Goal: Task Accomplishment & Management: Manage account settings

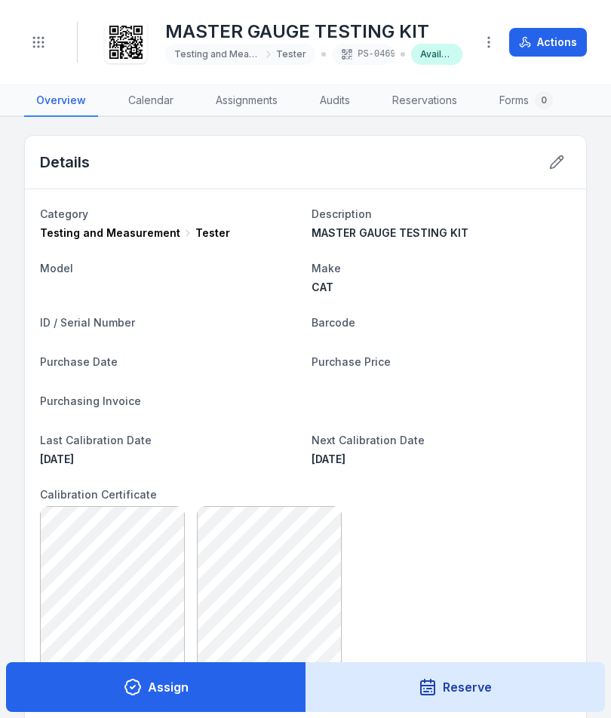
click at [553, 149] on button at bounding box center [556, 162] width 29 height 29
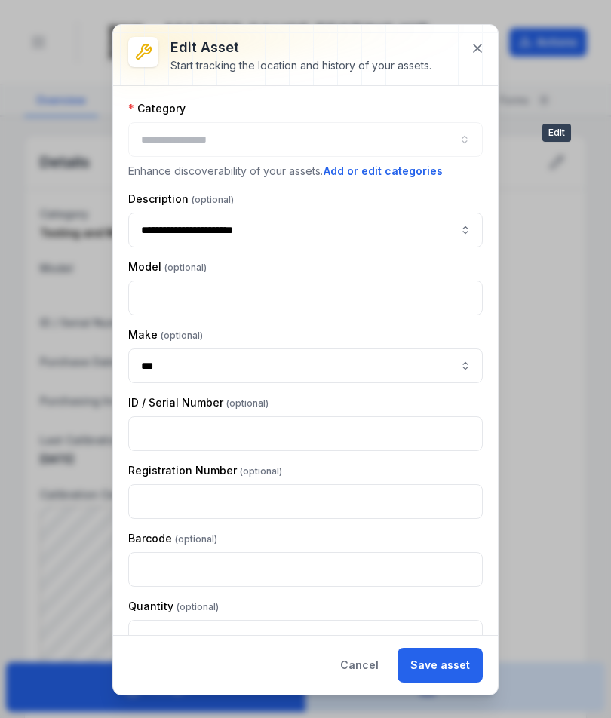
type input "******"
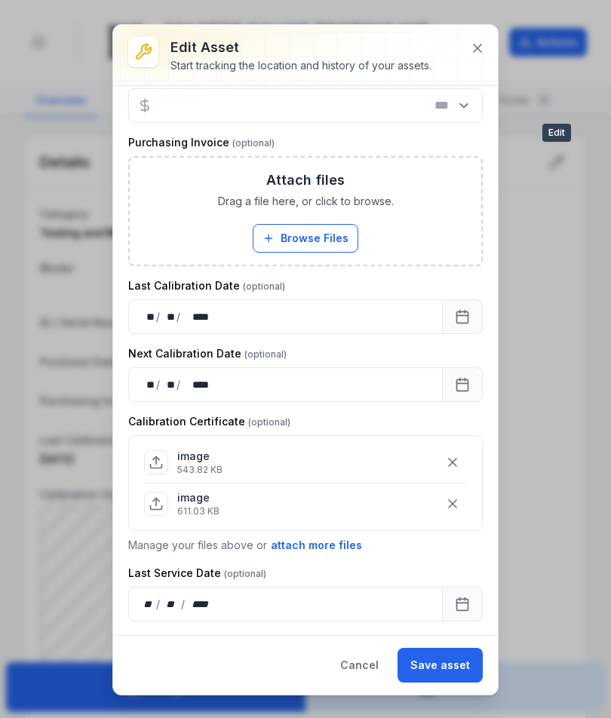
scroll to position [532, 0]
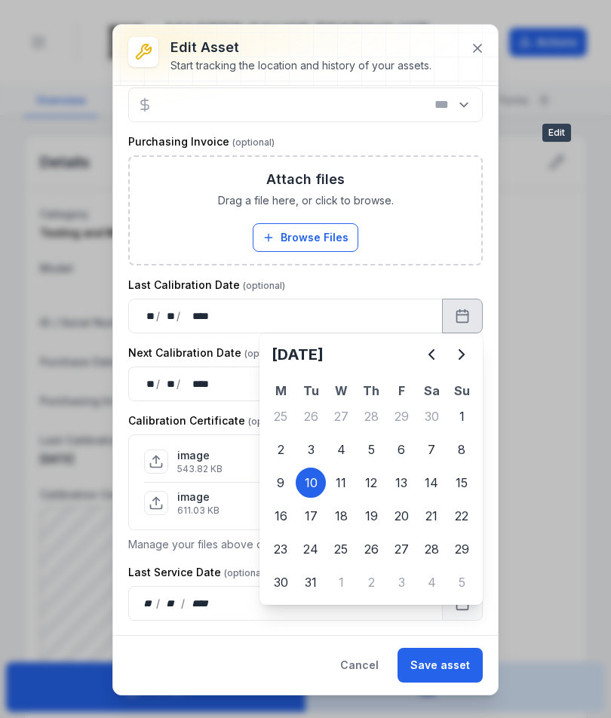
click at [429, 354] on icon "Previous" at bounding box center [431, 354] width 5 height 9
click at [475, 354] on button "Next" at bounding box center [461, 354] width 30 height 30
click at [474, 352] on button "Next" at bounding box center [461, 354] width 30 height 30
click at [473, 350] on button "Next" at bounding box center [461, 354] width 30 height 30
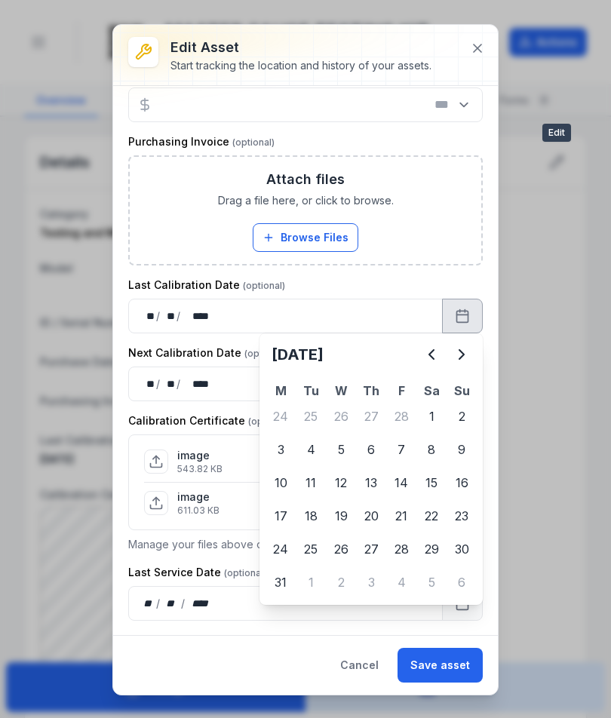
click at [473, 349] on button "Next" at bounding box center [461, 354] width 30 height 30
click at [469, 351] on icon "Next" at bounding box center [461, 354] width 18 height 18
click at [468, 351] on icon "Next" at bounding box center [461, 354] width 18 height 18
click at [461, 358] on icon "Next" at bounding box center [461, 354] width 5 height 9
click at [467, 356] on icon "Next" at bounding box center [461, 354] width 18 height 18
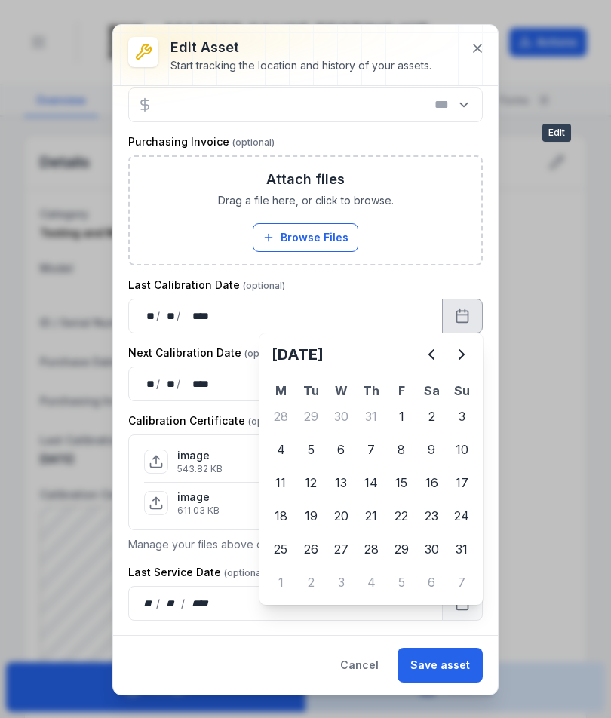
click at [469, 353] on icon "Next" at bounding box center [461, 354] width 18 height 18
click at [430, 354] on icon "Previous" at bounding box center [431, 354] width 18 height 18
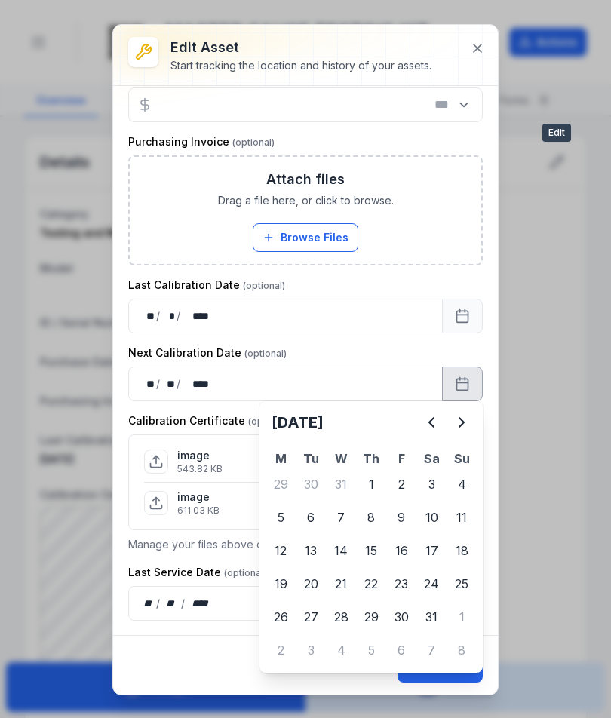
click at [465, 423] on icon "Next" at bounding box center [461, 422] width 18 height 18
click at [465, 422] on icon "Next" at bounding box center [461, 422] width 18 height 18
click at [466, 424] on icon "Next" at bounding box center [461, 422] width 18 height 18
click at [430, 424] on icon "Previous" at bounding box center [431, 422] width 5 height 9
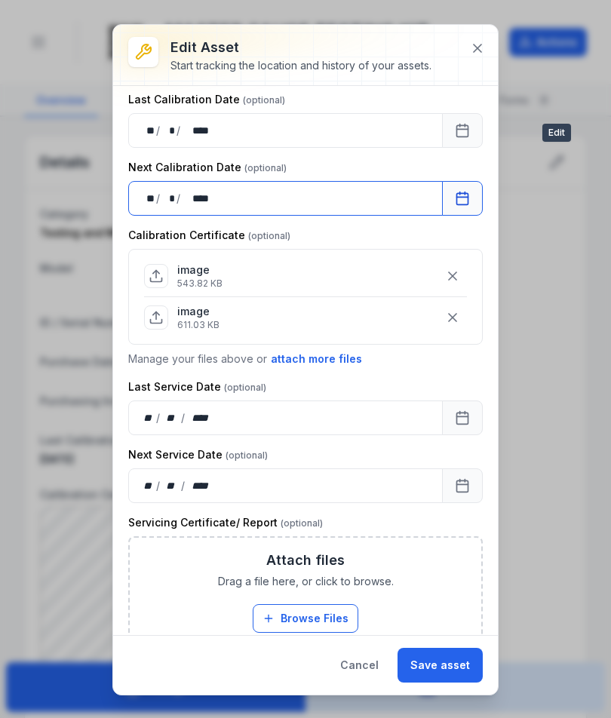
scroll to position [715, 0]
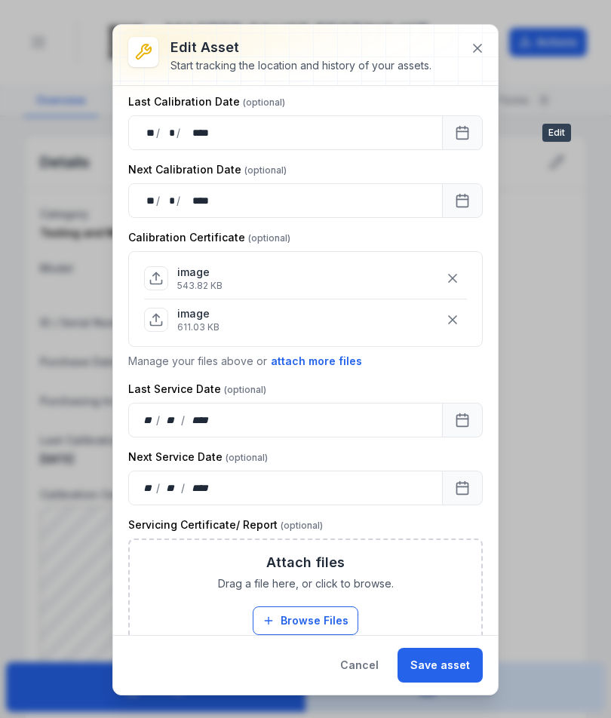
click at [297, 364] on button "attach more files" at bounding box center [316, 361] width 93 height 17
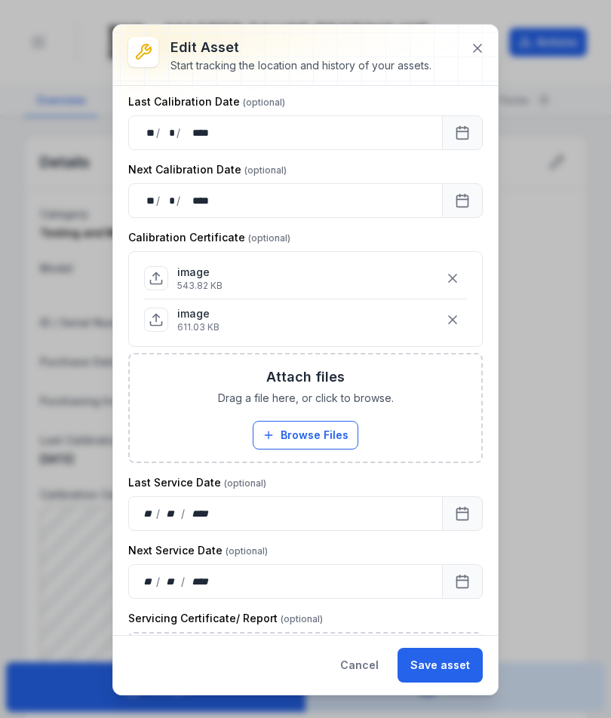
click at [327, 438] on button "Browse Files" at bounding box center [306, 435] width 106 height 29
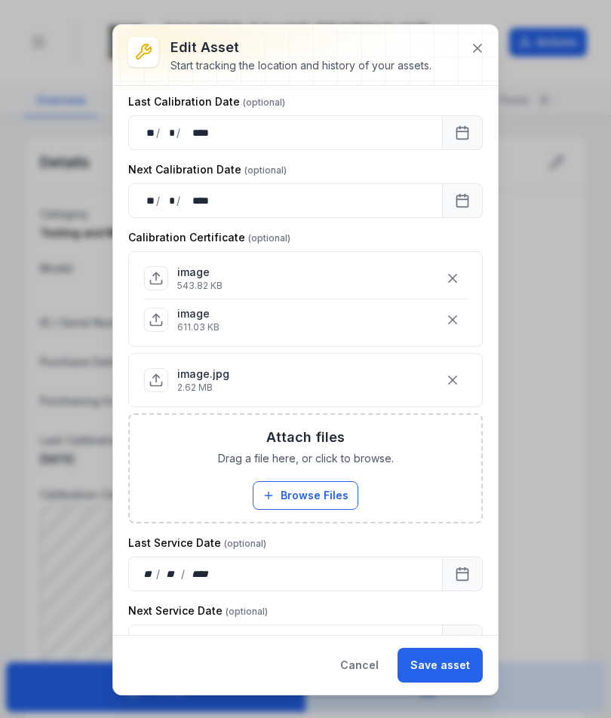
click at [319, 492] on button "Browse Files" at bounding box center [306, 495] width 106 height 29
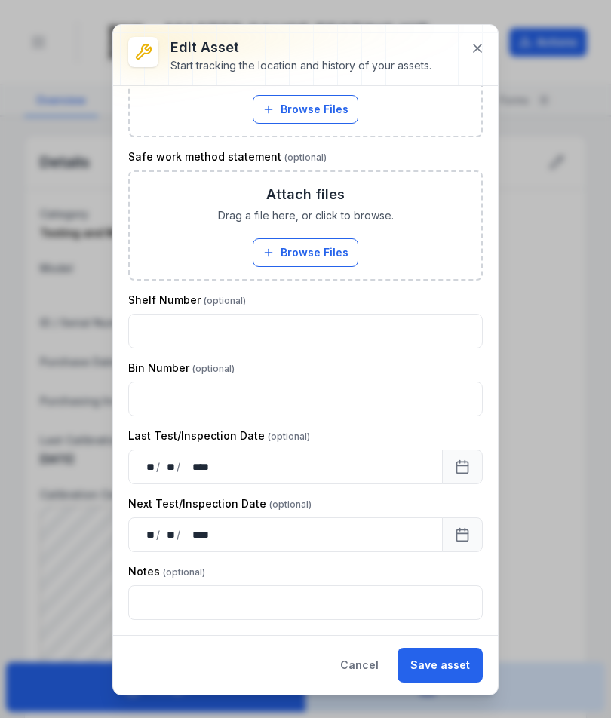
scroll to position [1565, 0]
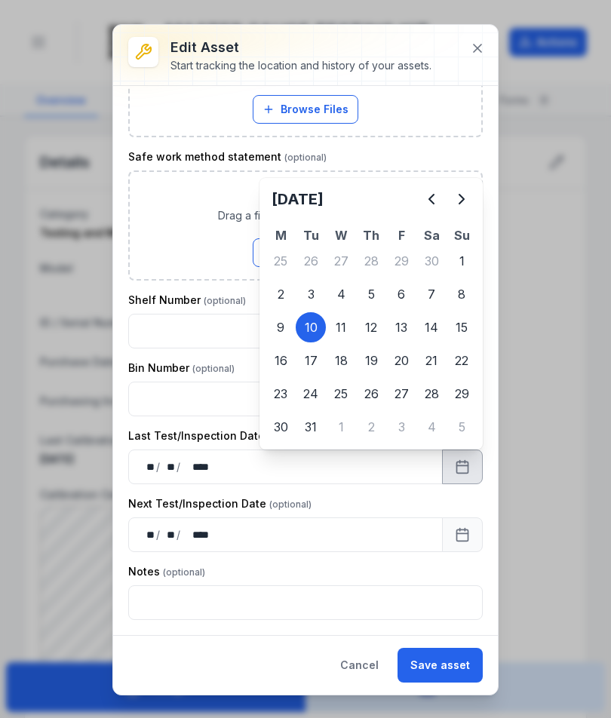
click at [424, 194] on icon "Previous" at bounding box center [431, 199] width 18 height 18
click at [464, 191] on icon "Next" at bounding box center [461, 199] width 18 height 18
click at [465, 196] on icon "Next" at bounding box center [461, 199] width 18 height 18
click at [472, 193] on button "Next" at bounding box center [461, 199] width 30 height 30
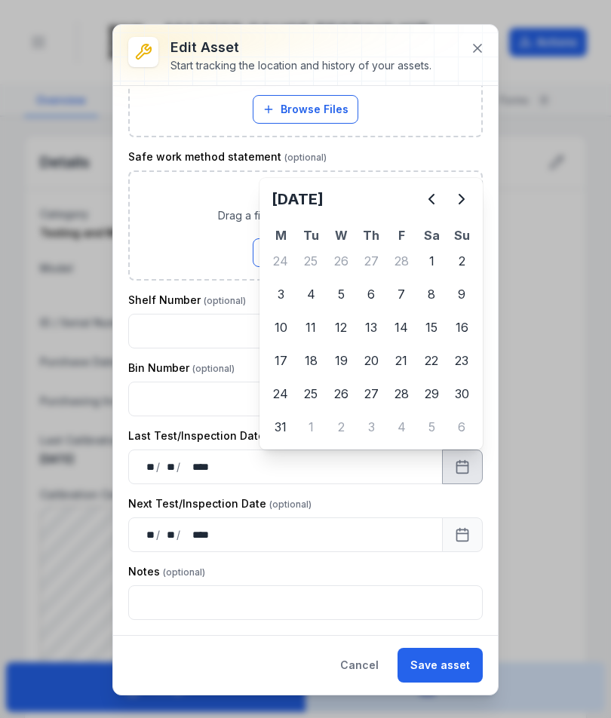
click at [472, 194] on button "Next" at bounding box center [461, 199] width 30 height 30
click at [472, 199] on button "Next" at bounding box center [461, 199] width 30 height 30
click at [468, 193] on icon "Next" at bounding box center [461, 199] width 18 height 18
click at [465, 192] on icon "Next" at bounding box center [461, 199] width 18 height 18
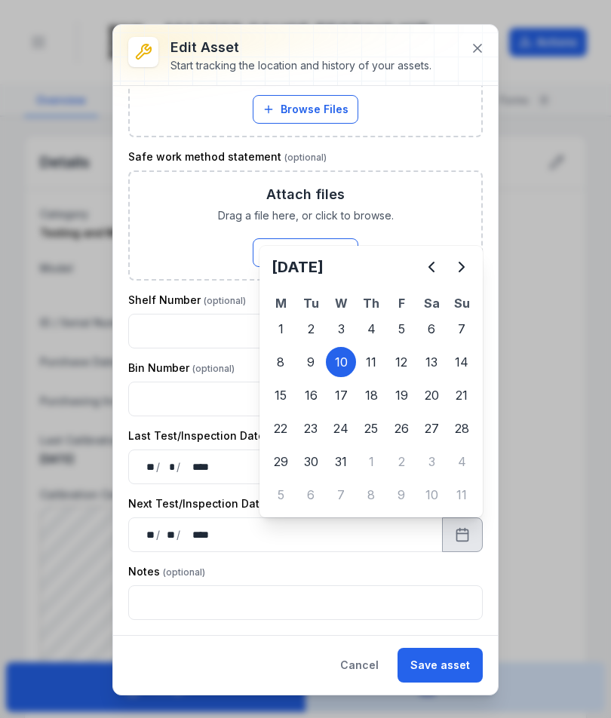
click at [452, 261] on button "Next" at bounding box center [461, 267] width 30 height 30
click at [455, 264] on icon "Next" at bounding box center [461, 267] width 18 height 18
click at [455, 271] on icon "Next" at bounding box center [461, 267] width 18 height 18
click at [424, 268] on icon "Previous" at bounding box center [431, 267] width 18 height 18
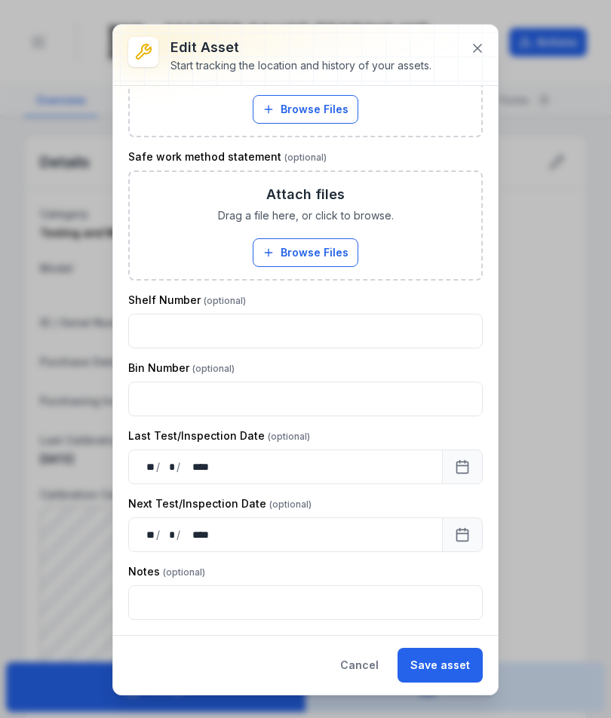
click at [446, 666] on button "Save asset" at bounding box center [439, 665] width 85 height 35
